Goal: Task Accomplishment & Management: Manage account settings

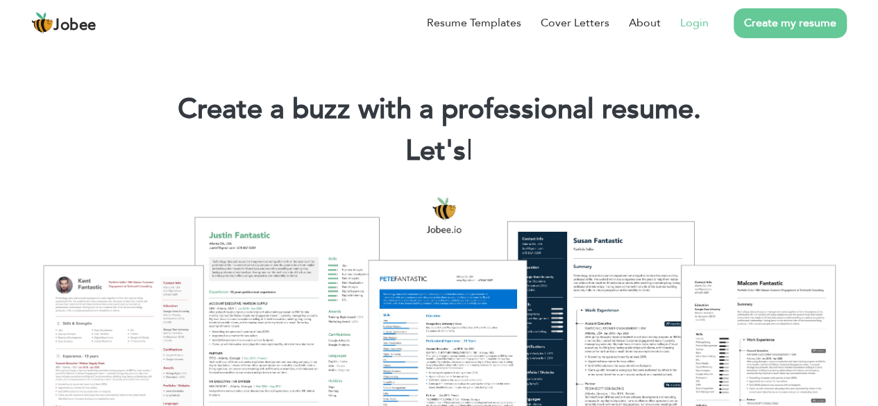
click at [694, 30] on link "Login" at bounding box center [694, 23] width 28 height 17
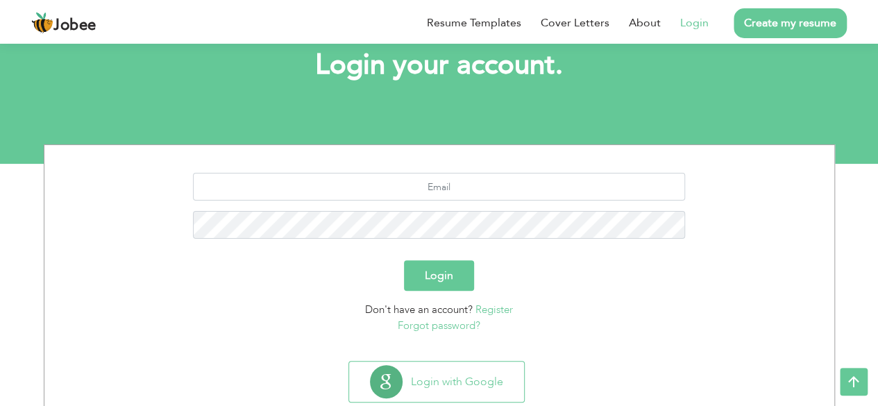
scroll to position [83, 0]
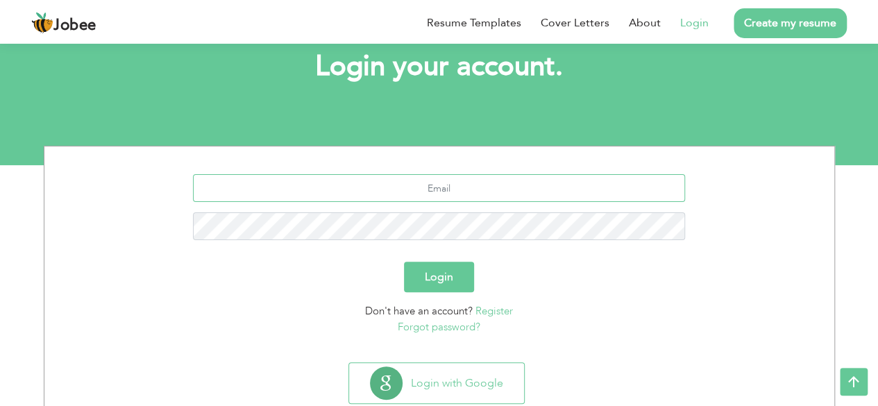
click at [478, 188] on input "text" at bounding box center [439, 188] width 492 height 28
type input "[EMAIL_ADDRESS][DOMAIN_NAME]"
click at [496, 241] on div "[EMAIL_ADDRESS][DOMAIN_NAME]" at bounding box center [439, 212] width 769 height 76
click at [404, 262] on button "Login" at bounding box center [439, 277] width 70 height 31
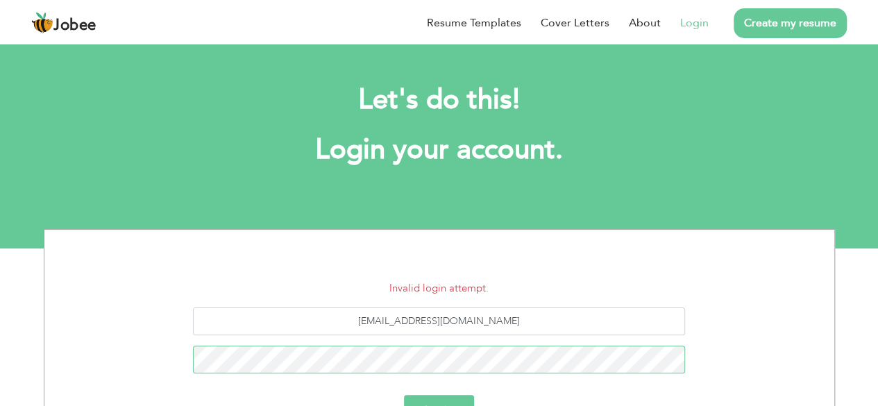
click at [404, 395] on button "Login" at bounding box center [439, 410] width 70 height 31
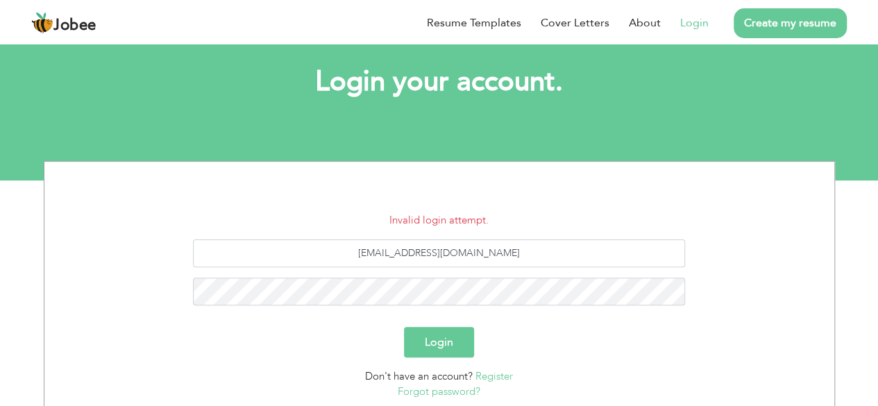
scroll to position [86, 0]
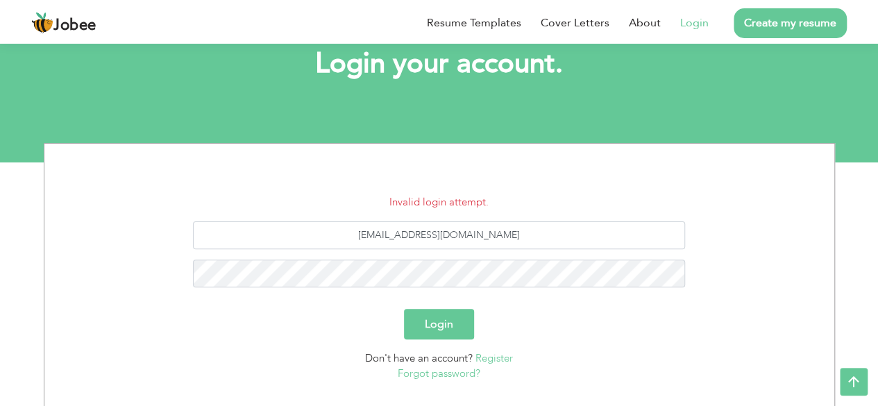
click at [446, 375] on link "Forgot password?" at bounding box center [439, 373] width 83 height 14
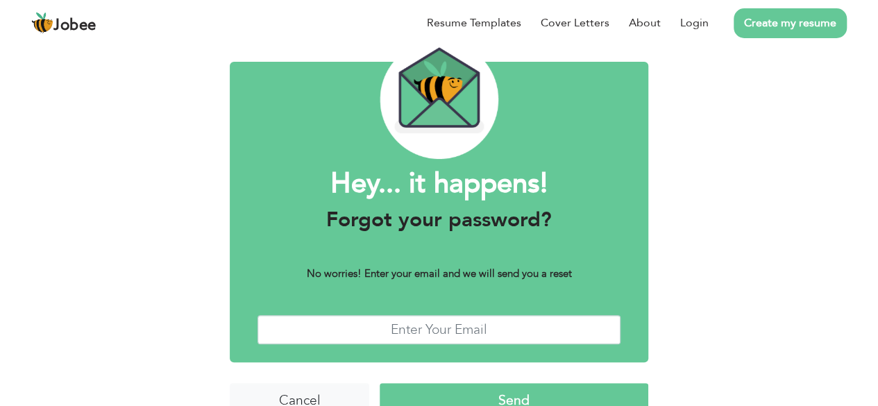
scroll to position [85, 0]
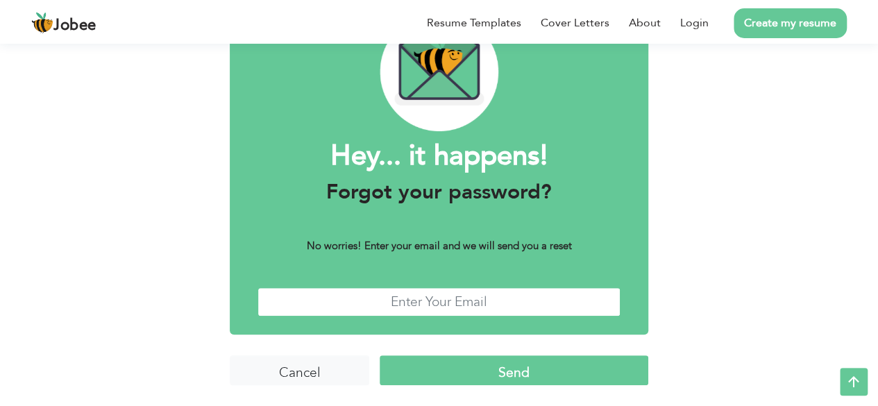
click at [452, 292] on input "text" at bounding box center [439, 302] width 363 height 30
type input "muhammadnasir0336@gmail.com"
click at [380, 355] on input "Send" at bounding box center [514, 370] width 269 height 30
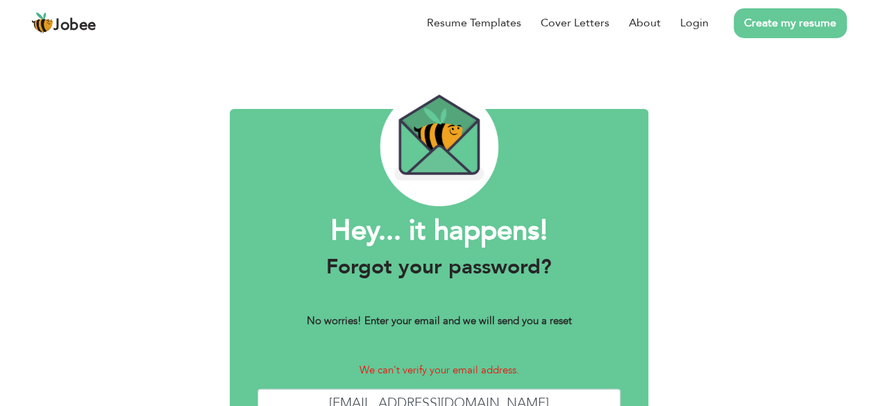
scroll to position [12, 0]
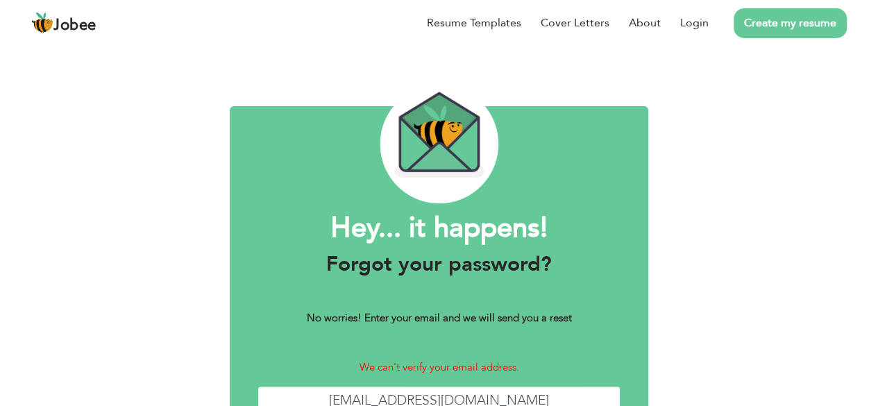
click at [529, 386] on input "[EMAIL_ADDRESS][DOMAIN_NAME]" at bounding box center [439, 401] width 363 height 30
click at [499, 386] on input "muhammadnasir0336@gmail.com" at bounding box center [439, 401] width 363 height 30
click at [546, 386] on input "[EMAIL_ADDRESS][DOMAIN_NAME]" at bounding box center [439, 401] width 363 height 30
type input "[EMAIL_ADDRESS][DOMAIN_NAME]"
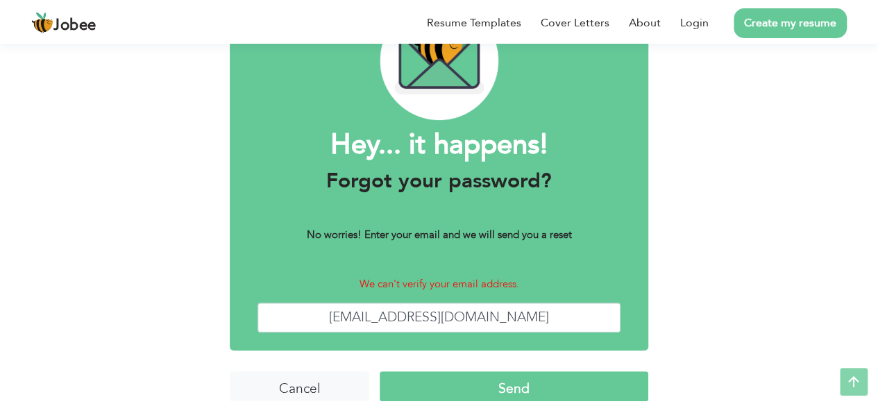
scroll to position [111, 0]
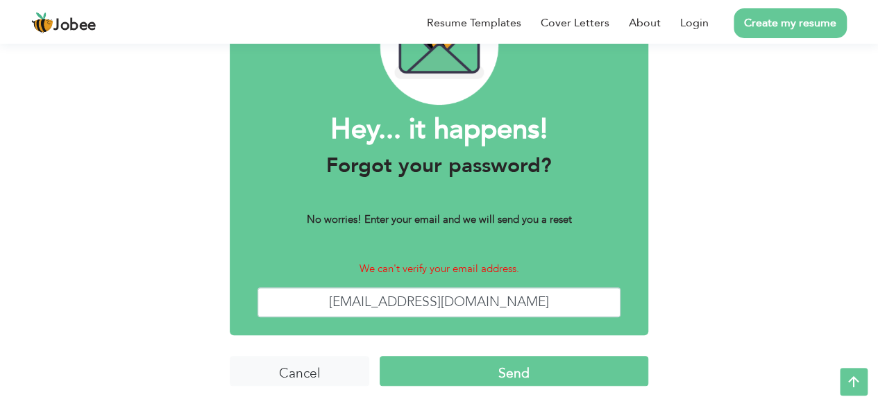
click at [511, 362] on input "Send" at bounding box center [514, 371] width 269 height 30
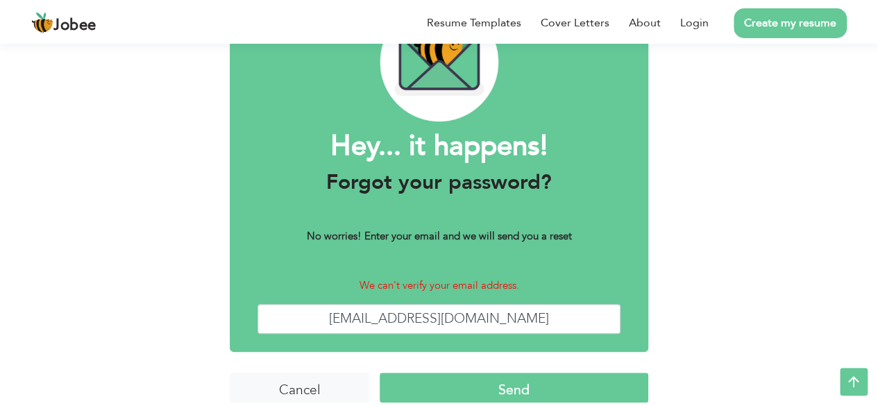
scroll to position [111, 0]
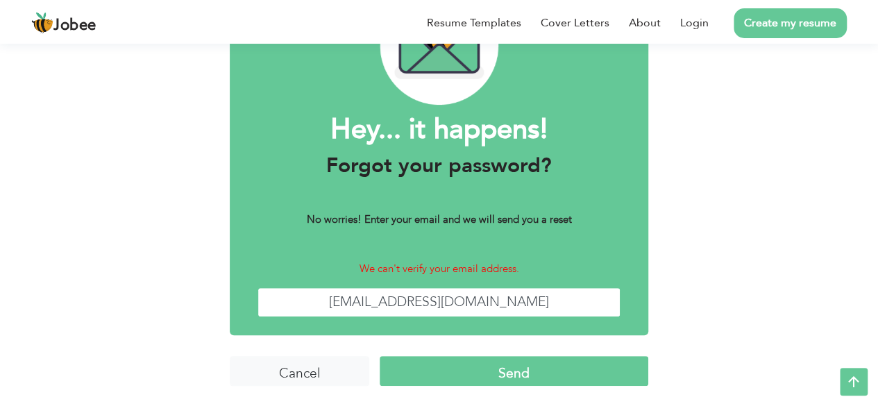
click at [548, 303] on input "[EMAIL_ADDRESS][DOMAIN_NAME]" at bounding box center [439, 302] width 363 height 30
type input "m"
click at [762, 28] on link "Create my resume" at bounding box center [790, 23] width 113 height 30
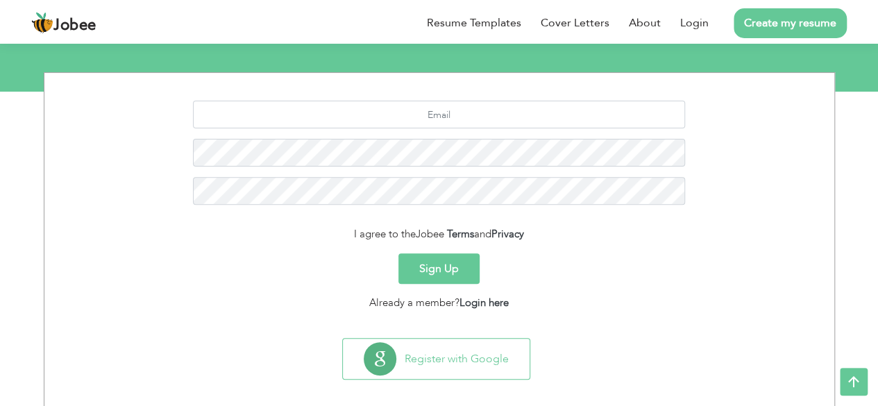
scroll to position [169, 0]
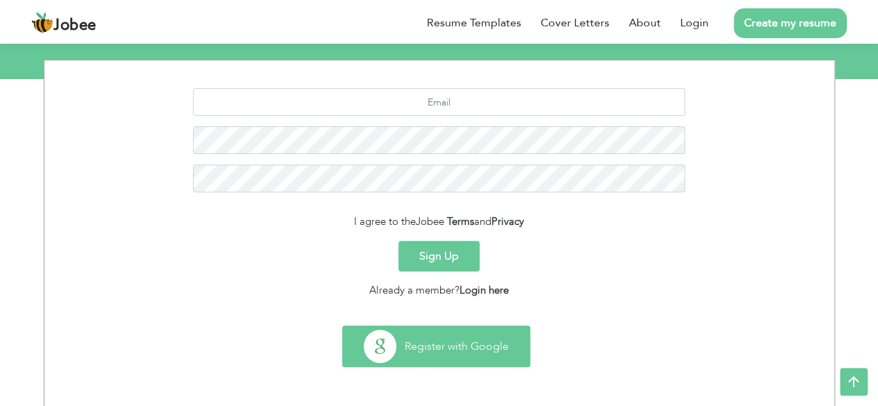
click at [494, 341] on button "Register with Google" at bounding box center [436, 346] width 187 height 40
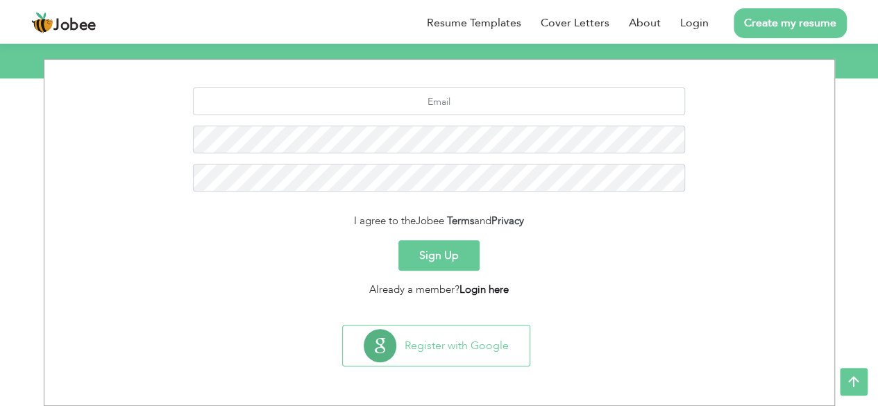
scroll to position [169, 0]
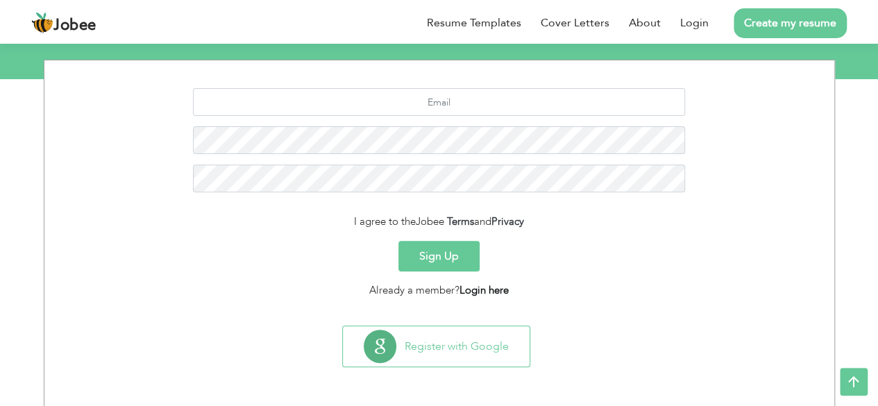
click at [480, 284] on link "Login here" at bounding box center [483, 290] width 49 height 14
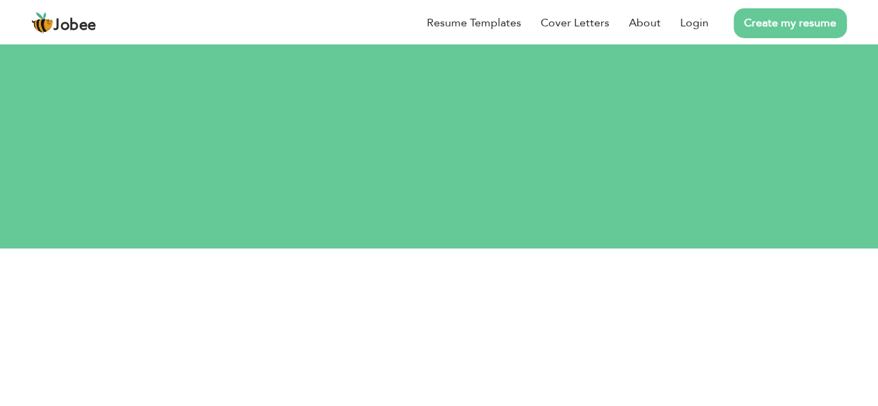
click at [97, 306] on section "Login Don't have an account? Register Forgot password?" at bounding box center [439, 404] width 769 height 210
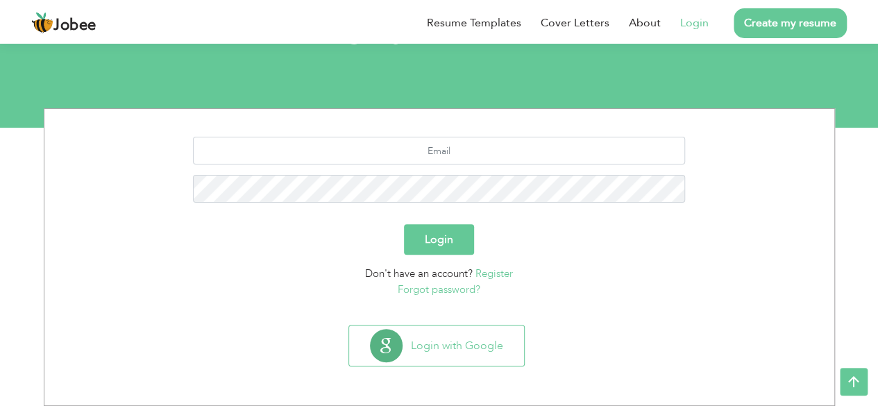
scroll to position [121, 0]
click at [446, 152] on input "text" at bounding box center [439, 151] width 492 height 28
type input "n"
type input "[EMAIL_ADDRESS][DOMAIN_NAME]"
click at [404, 224] on button "Login" at bounding box center [439, 239] width 70 height 31
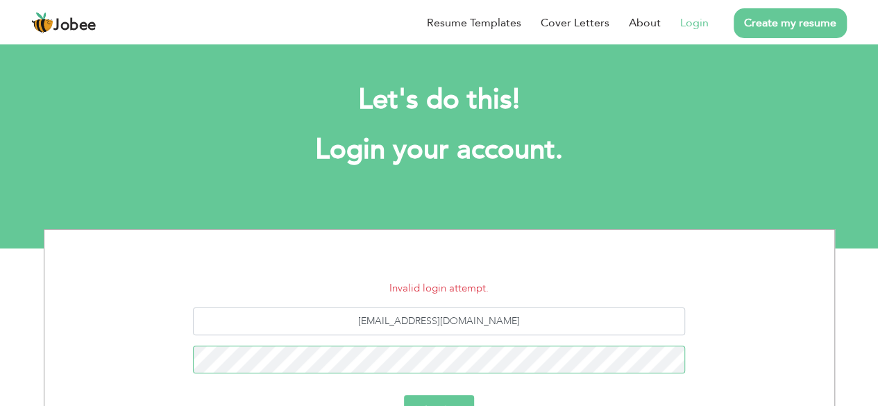
click at [404, 395] on button "Login" at bounding box center [439, 410] width 70 height 31
drag, startPoint x: 522, startPoint y: 324, endPoint x: 366, endPoint y: 324, distance: 156.2
click at [366, 324] on input "muhammadnasir0336@gmail.com" at bounding box center [439, 321] width 492 height 28
drag, startPoint x: 514, startPoint y: 323, endPoint x: 369, endPoint y: 330, distance: 145.2
click at [369, 330] on input "muhammadnasir0336@gmail.com" at bounding box center [439, 321] width 492 height 28
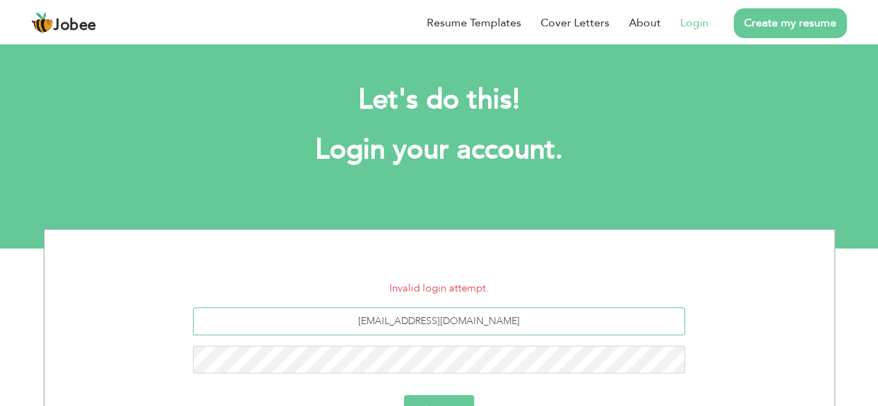
click at [561, 324] on input "muhammadnasir0336@gmail.com" at bounding box center [439, 321] width 492 height 28
type input "muhammadnasir0336@yahoo.com"
click at [404, 395] on button "Login" at bounding box center [439, 410] width 70 height 31
click at [539, 323] on input "muhammadnasir0336@yahoo.com" at bounding box center [439, 321] width 492 height 28
type input "[EMAIL_ADDRESS][DOMAIN_NAME]"
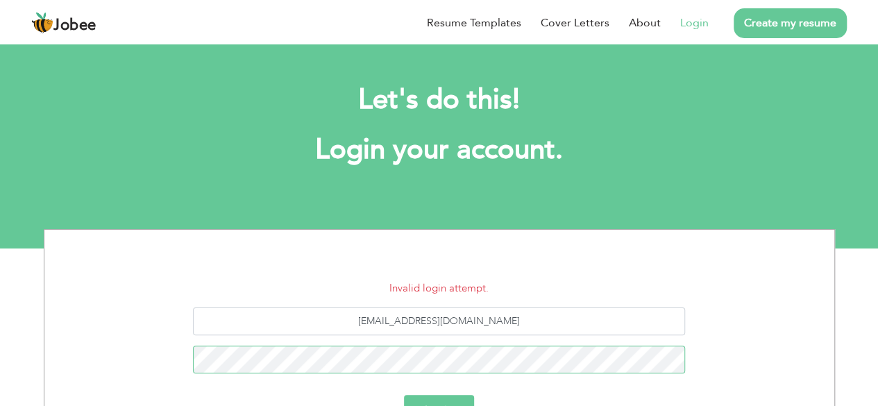
click at [404, 395] on button "Login" at bounding box center [439, 410] width 70 height 31
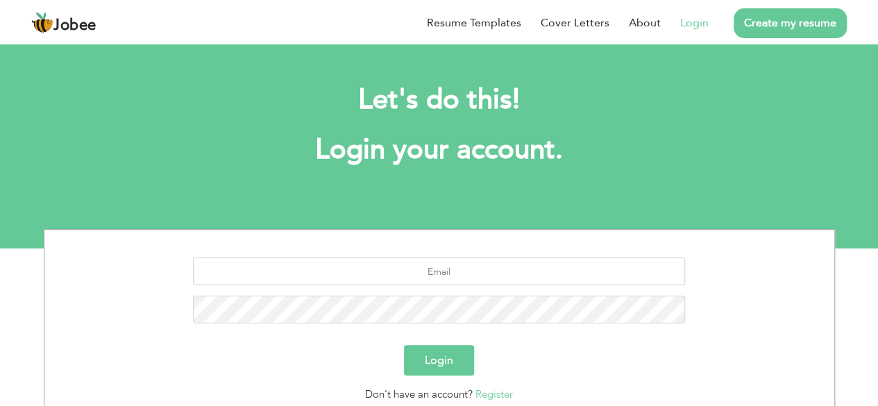
click at [76, 25] on span "Jobee" at bounding box center [74, 25] width 43 height 15
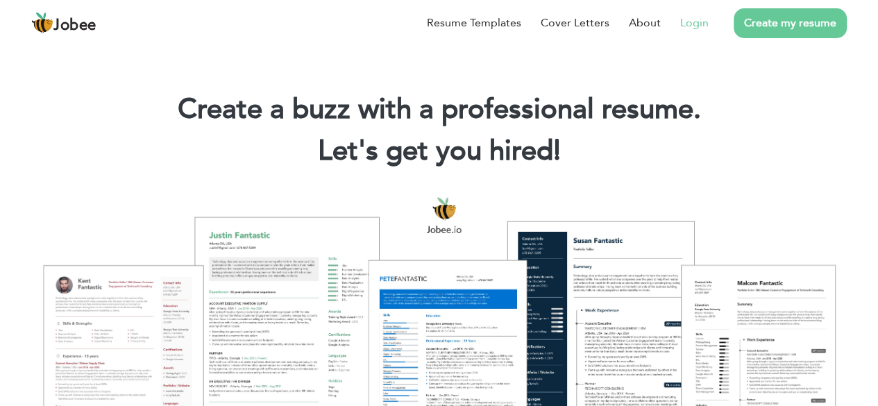
click at [698, 28] on link "Login" at bounding box center [694, 23] width 28 height 17
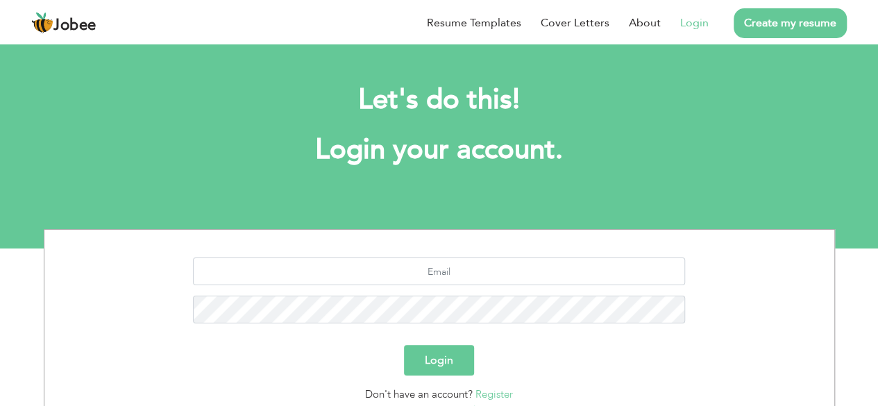
click at [423, 286] on div at bounding box center [439, 296] width 769 height 76
click at [439, 278] on input "text" at bounding box center [439, 272] width 492 height 28
type input "mnasirsiddiqui@hotmail.com"
click at [404, 345] on button "Login" at bounding box center [439, 360] width 70 height 31
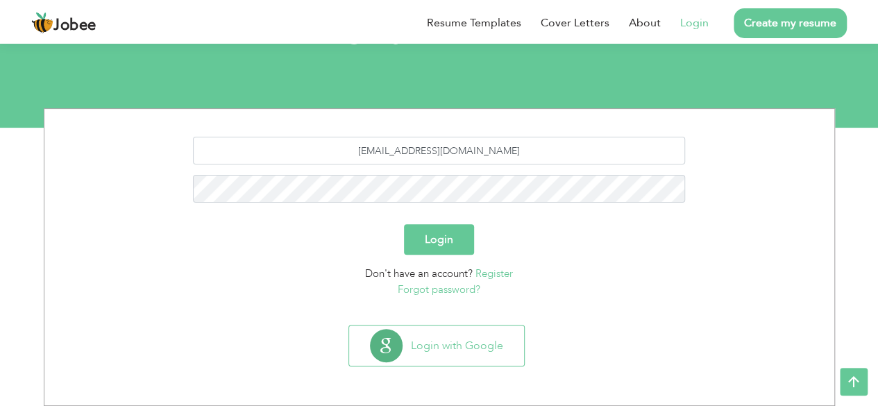
scroll to position [121, 0]
